Goal: Information Seeking & Learning: Learn about a topic

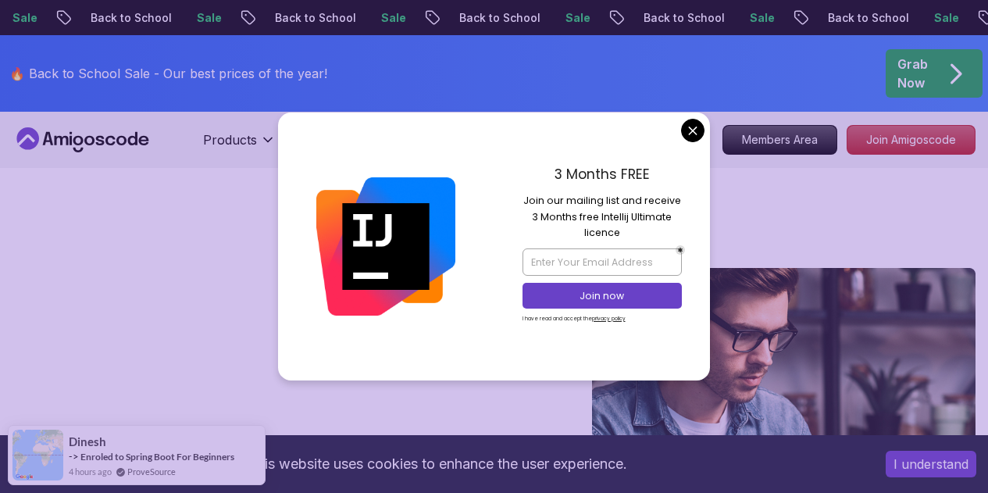
scroll to position [78, 0]
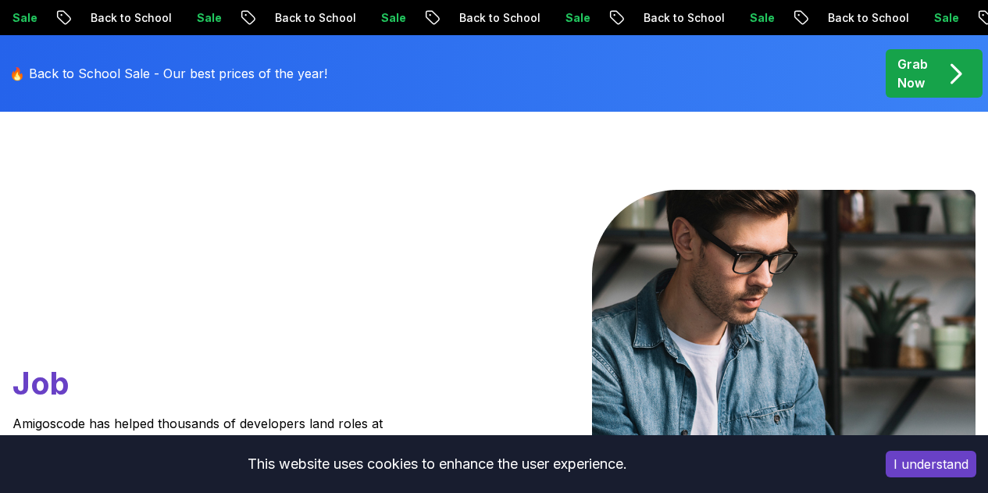
click at [903, 458] on button "I understand" at bounding box center [931, 464] width 91 height 27
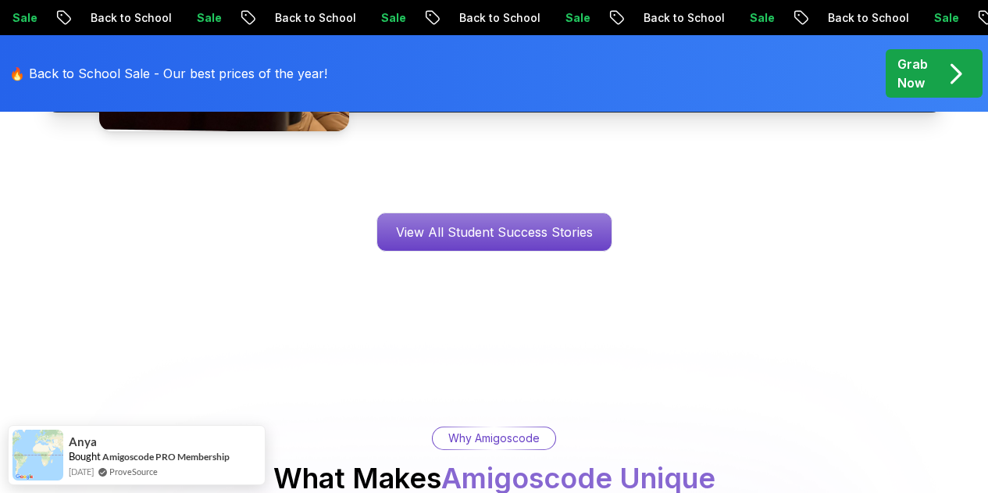
scroll to position [2656, 0]
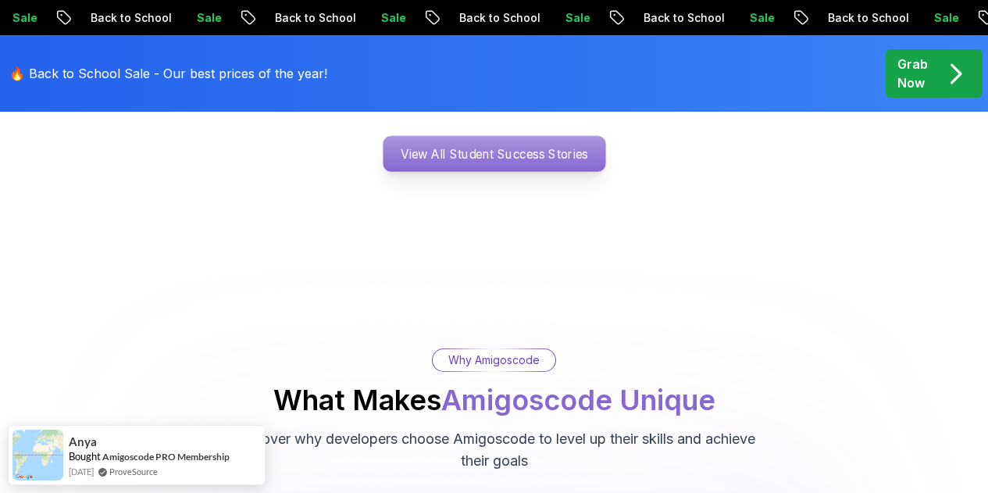
click at [459, 136] on p "View All Student Success Stories" at bounding box center [494, 154] width 223 height 36
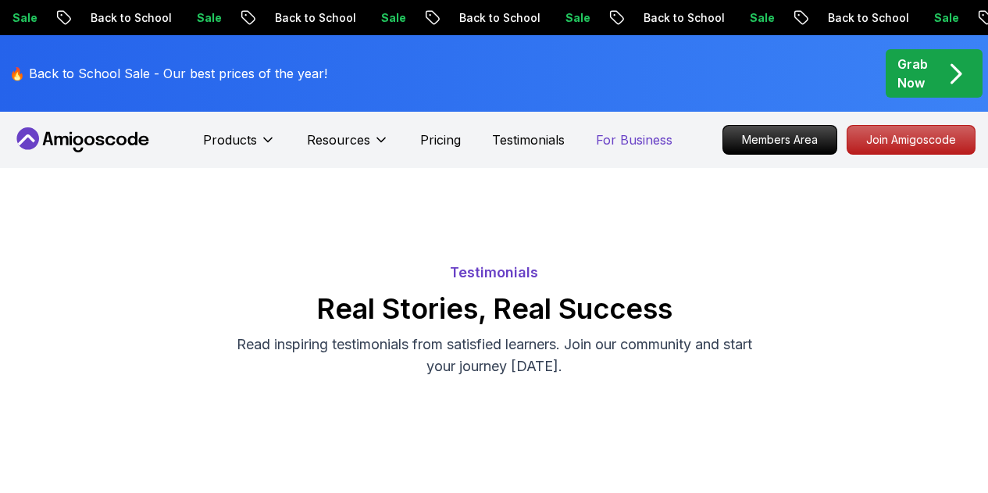
click at [627, 142] on p "For Business" at bounding box center [634, 139] width 77 height 19
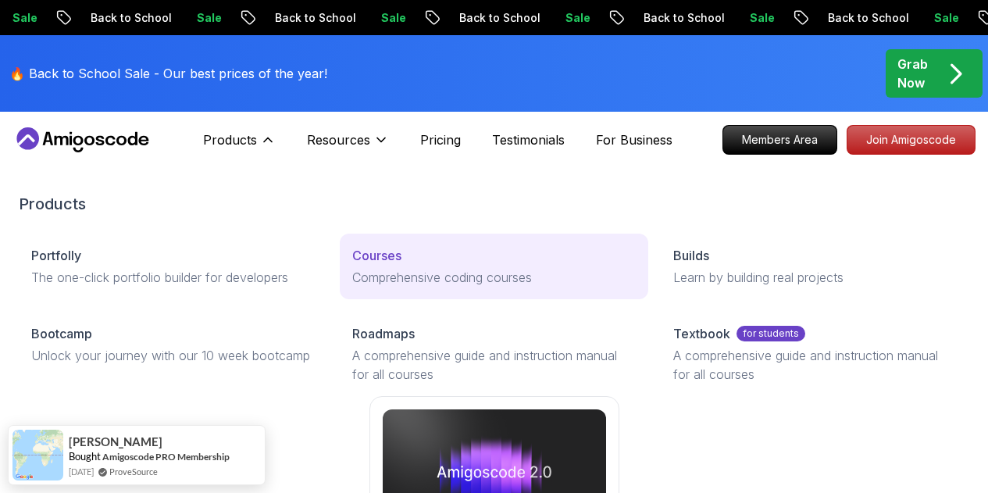
click at [352, 265] on p "Courses" at bounding box center [376, 255] width 49 height 19
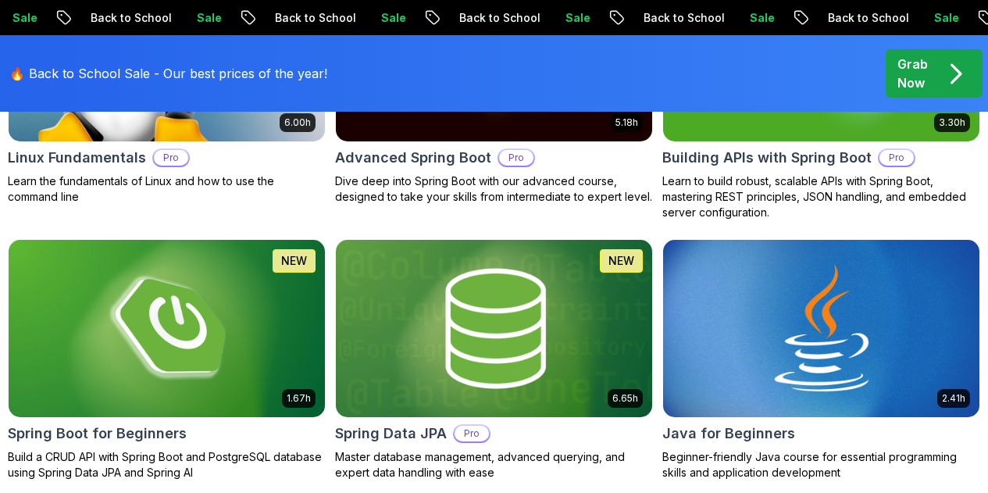
scroll to position [703, 0]
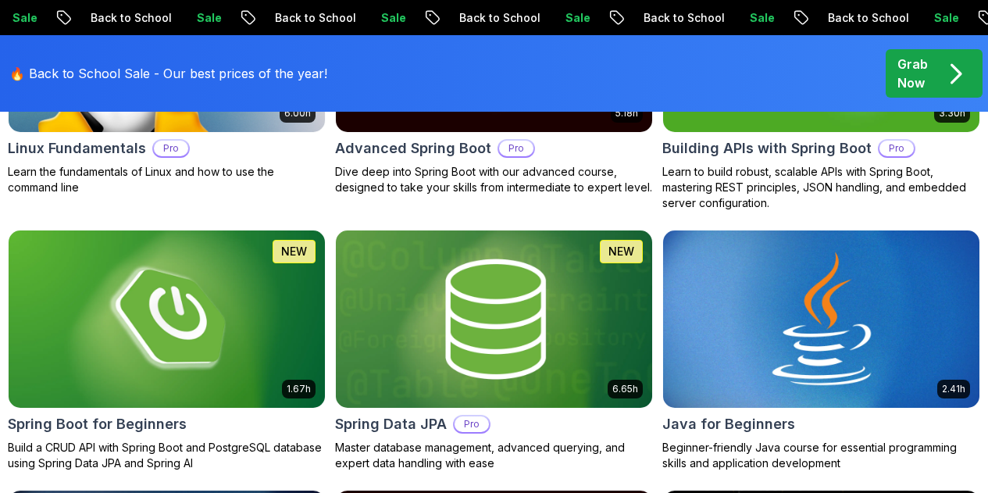
click at [845, 280] on img at bounding box center [821, 319] width 332 height 186
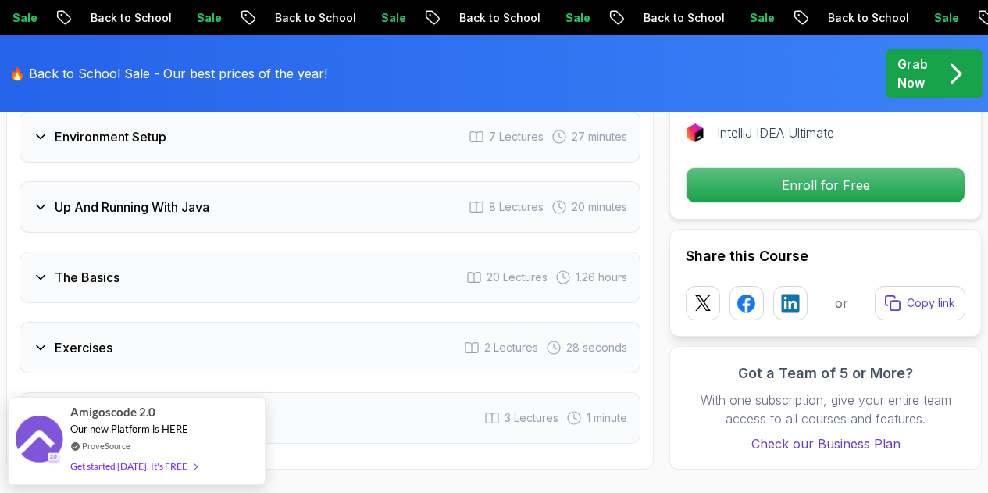
scroll to position [2734, 0]
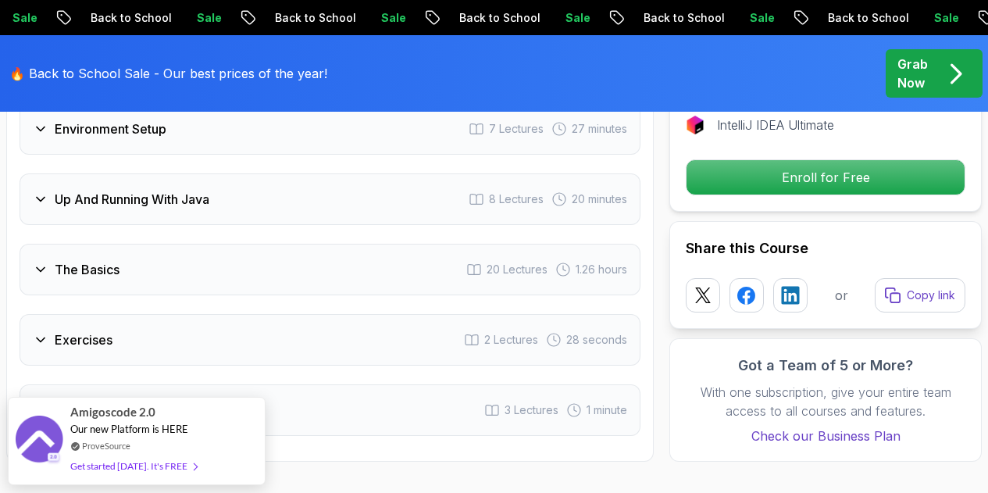
click at [185, 314] on div "Exercises 2 Lectures 28 seconds" at bounding box center [330, 340] width 621 height 52
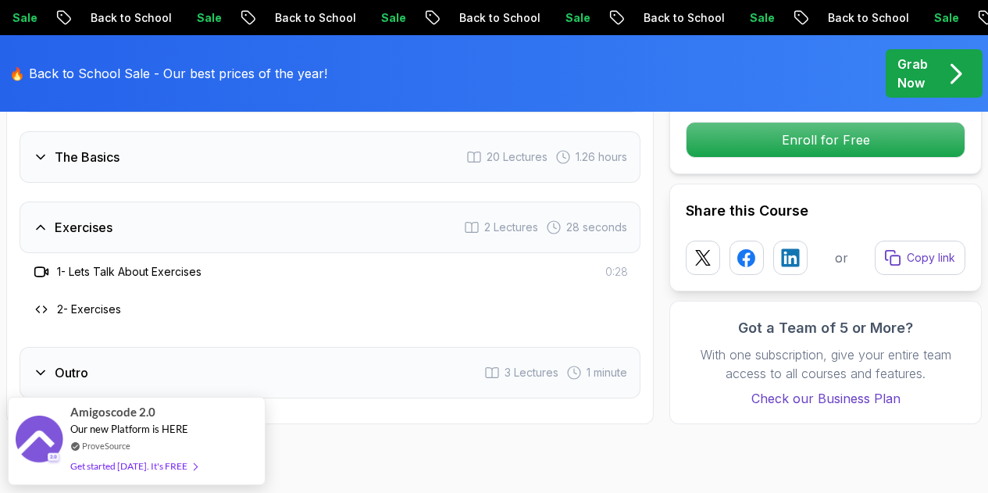
scroll to position [2621, 0]
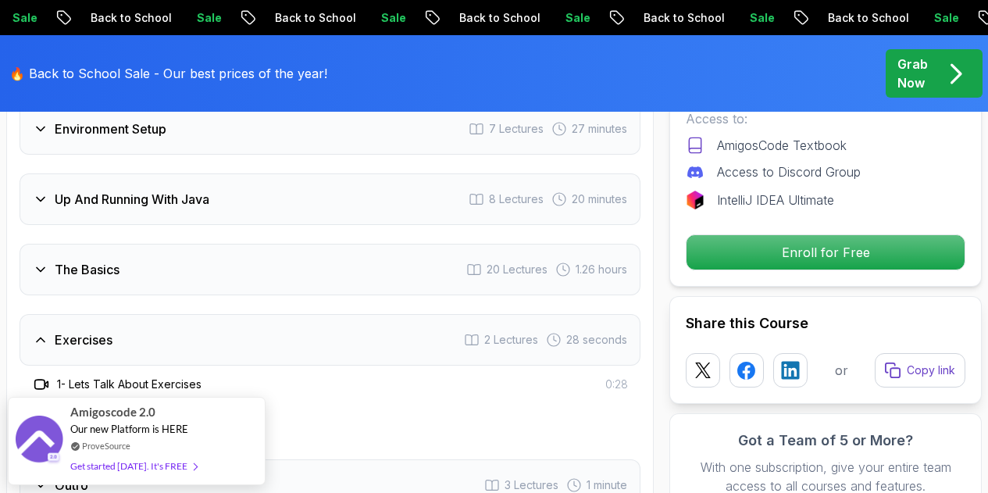
click at [212, 244] on div "The Basics 20 Lectures 1.26 hours" at bounding box center [330, 270] width 621 height 52
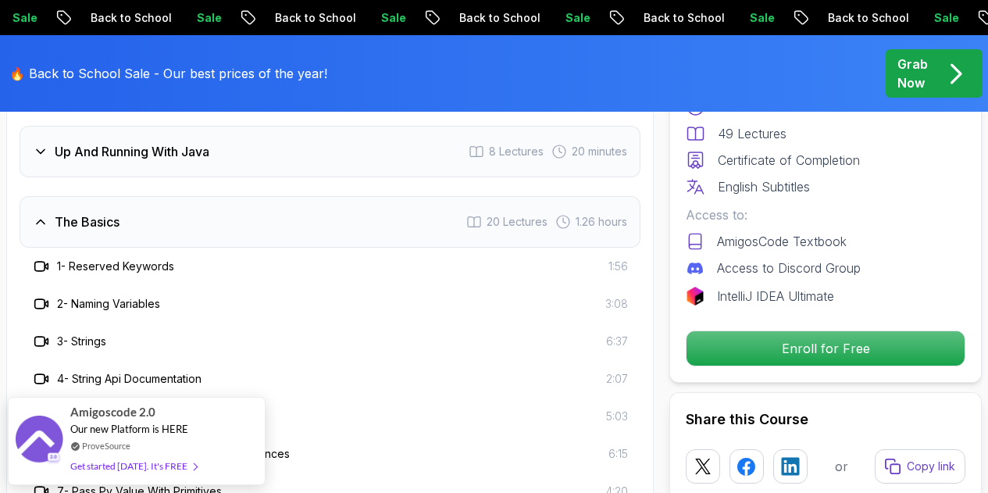
scroll to position [2700, 0]
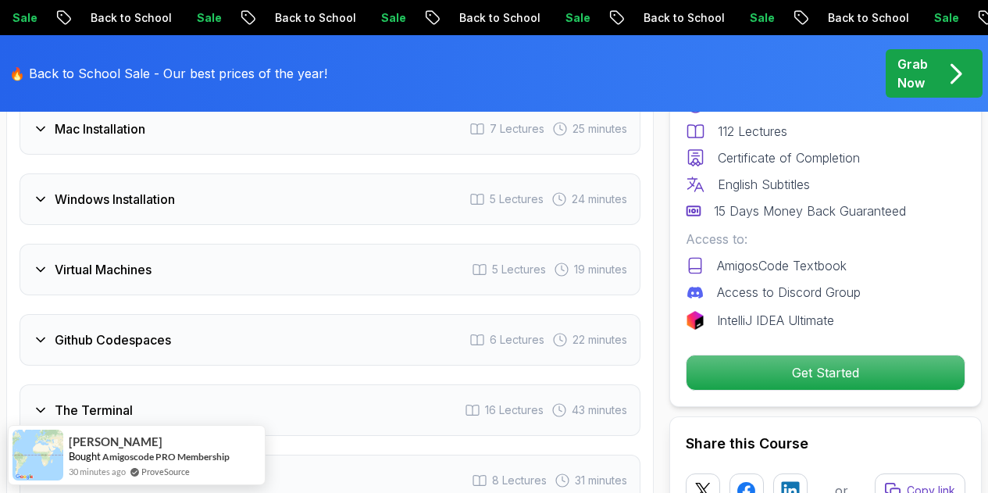
scroll to position [2500, 0]
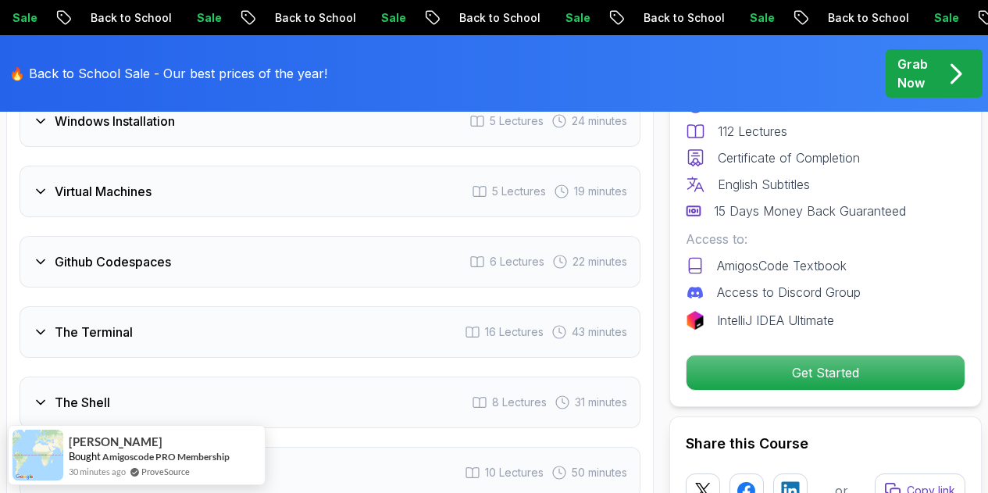
click at [78, 200] on h3 "Virtual Machines" at bounding box center [103, 191] width 97 height 19
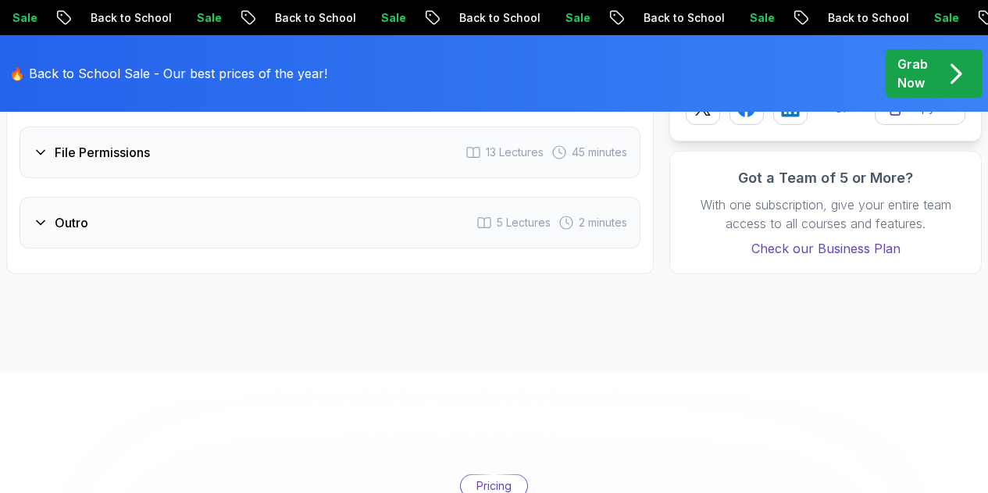
scroll to position [3321, 0]
